Goal: Task Accomplishment & Management: Manage account settings

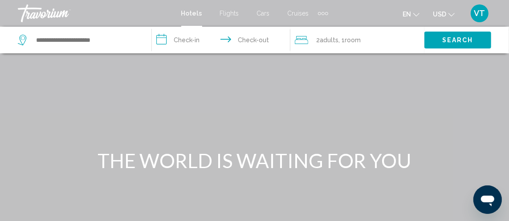
click at [309, 17] on span "Cruises" at bounding box center [298, 13] width 21 height 7
click at [328, 15] on div "Extra navigation items" at bounding box center [326, 13] width 3 height 3
click at [359, 20] on div "en English Español Français Italiano Português русский USD USD ($) MXN (Mex$) C…" at bounding box center [414, 13] width 154 height 19
click at [46, 16] on div "Travorium" at bounding box center [62, 13] width 89 height 18
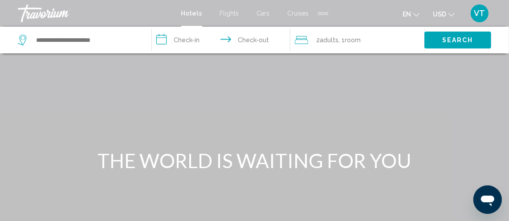
click at [69, 16] on div "Travorium" at bounding box center [62, 13] width 89 height 18
click at [475, 18] on span "VT" at bounding box center [479, 13] width 11 height 9
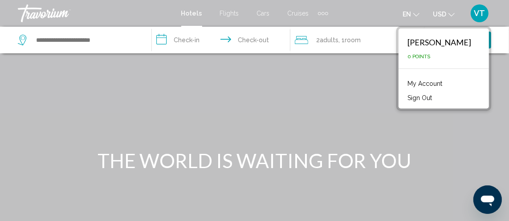
click at [408, 89] on link "My Account" at bounding box center [425, 84] width 44 height 12
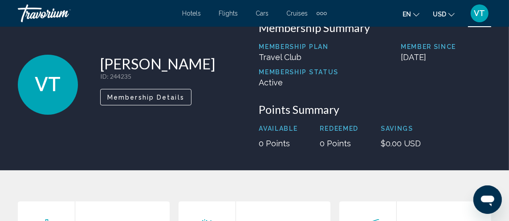
scroll to position [32, 0]
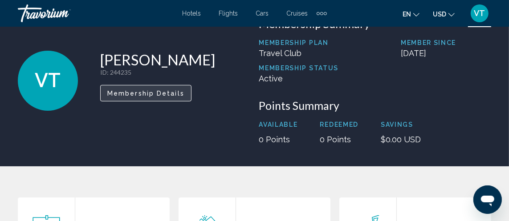
click at [184, 97] on span "Membership Details" at bounding box center [145, 93] width 77 height 7
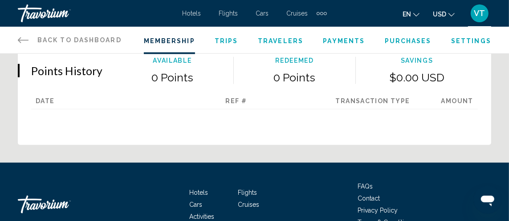
scroll to position [655, 0]
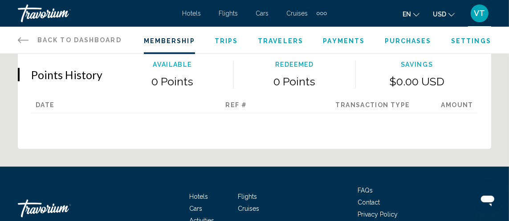
scroll to position [0, 0]
click at [343, 16] on div "Reset Save" at bounding box center [254, 8] width 447 height 16
